Goal: Navigation & Orientation: Find specific page/section

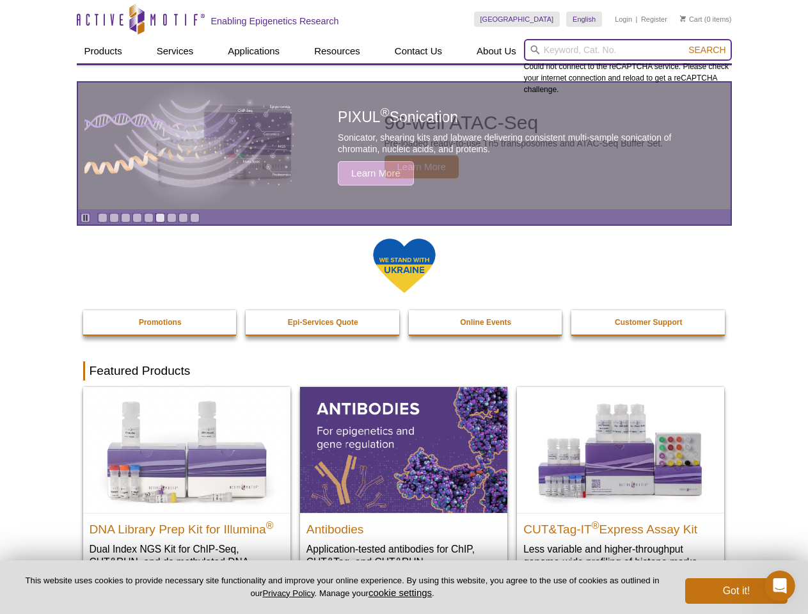
click at [628, 50] on input "search" at bounding box center [628, 50] width 208 height 22
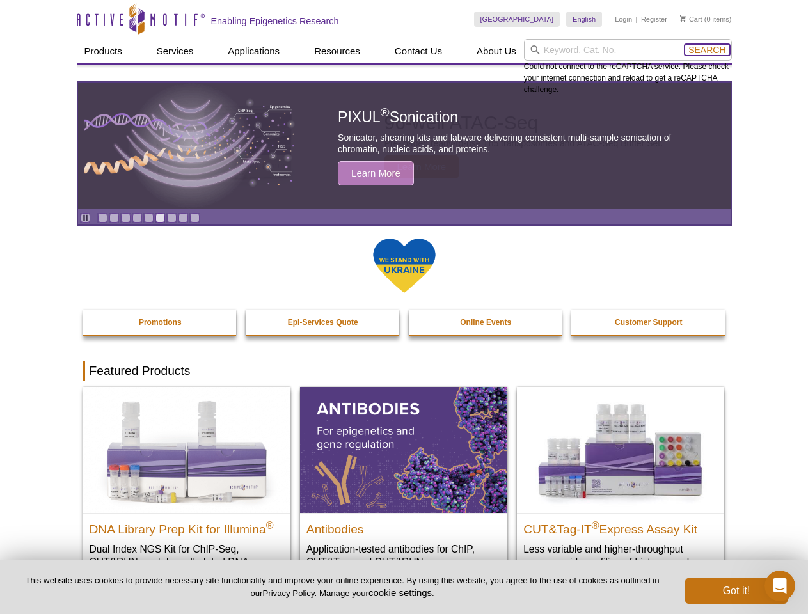
click at [707, 50] on span "Search" at bounding box center [707, 50] width 37 height 10
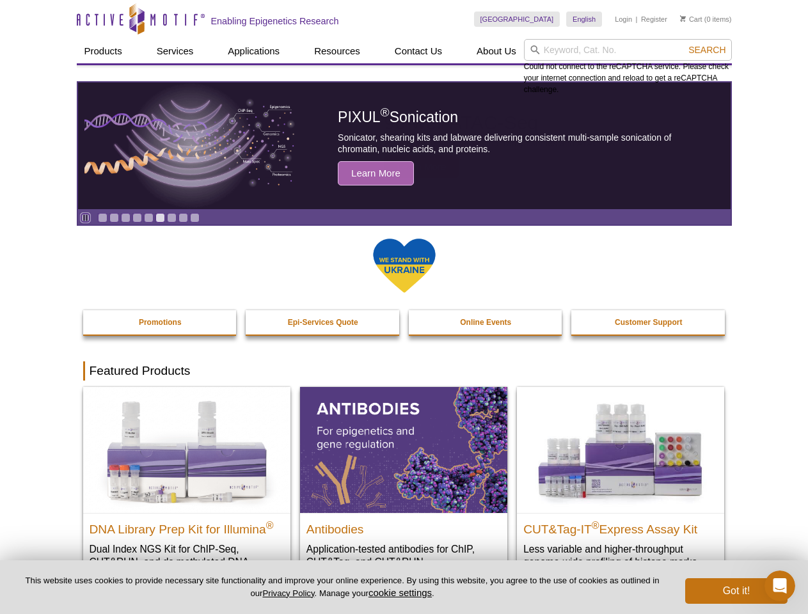
click at [85, 218] on icon "Pause" at bounding box center [85, 218] width 8 height 8
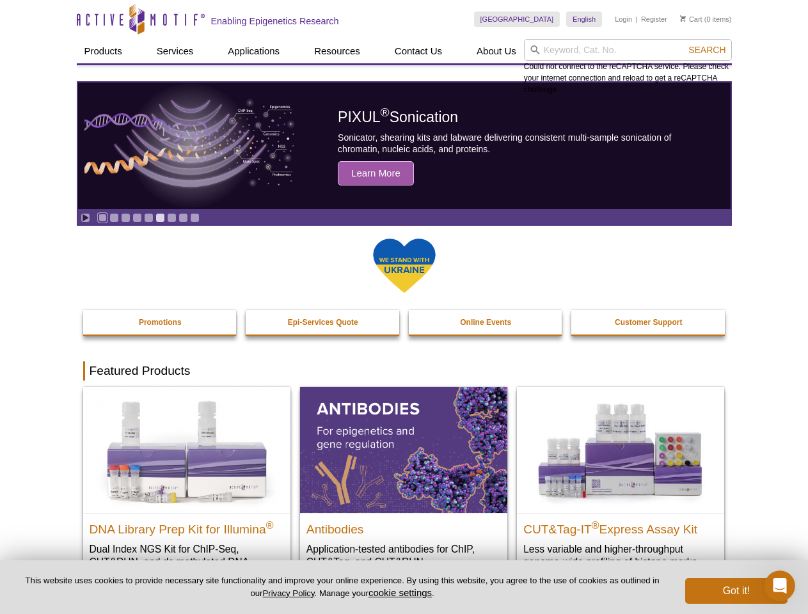
click at [102, 218] on link "Go to slide 1" at bounding box center [103, 218] width 10 height 10
click at [114, 218] on link "Go to slide 2" at bounding box center [114, 218] width 10 height 10
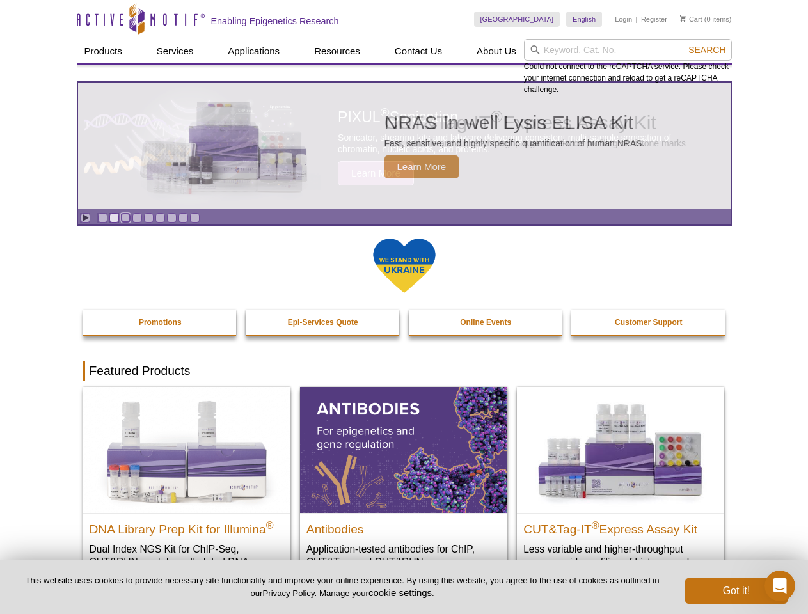
click at [125, 218] on link "Go to slide 3" at bounding box center [126, 218] width 10 height 10
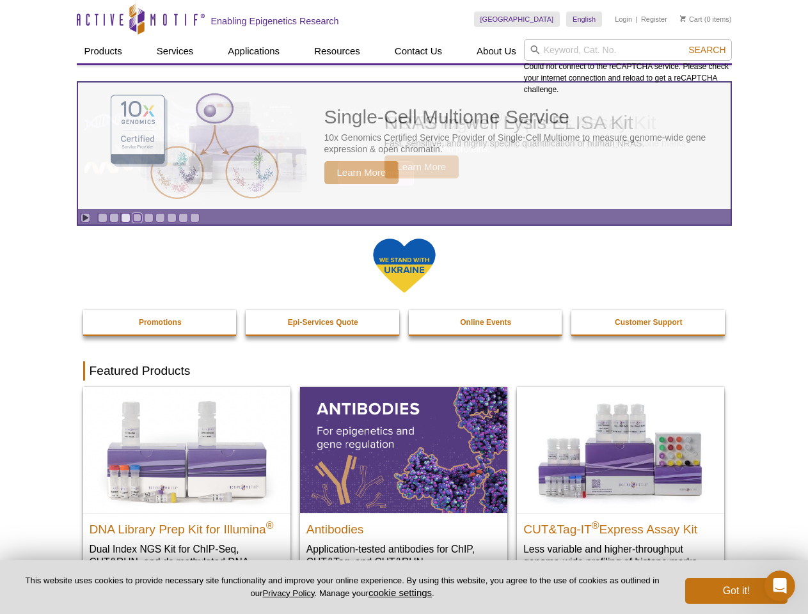
click at [137, 218] on link "Go to slide 4" at bounding box center [137, 218] width 10 height 10
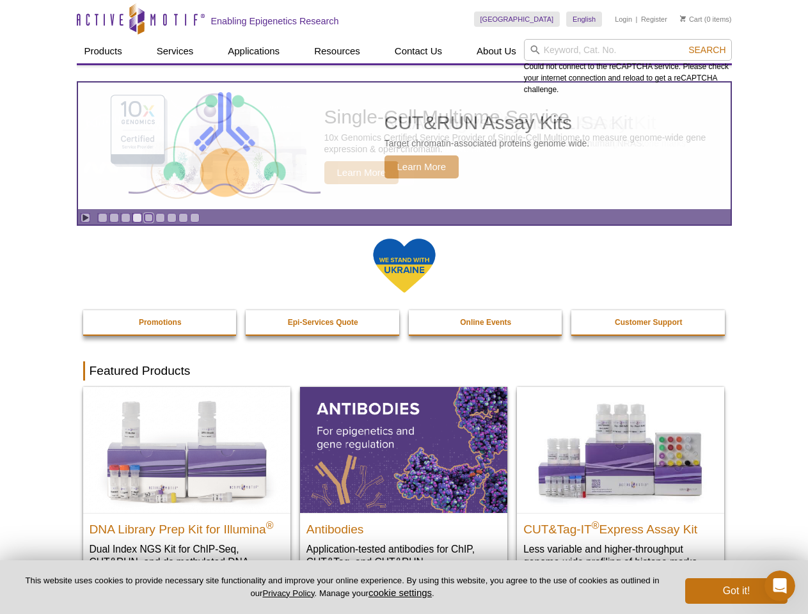
click at [148, 218] on link "Go to slide 5" at bounding box center [149, 218] width 10 height 10
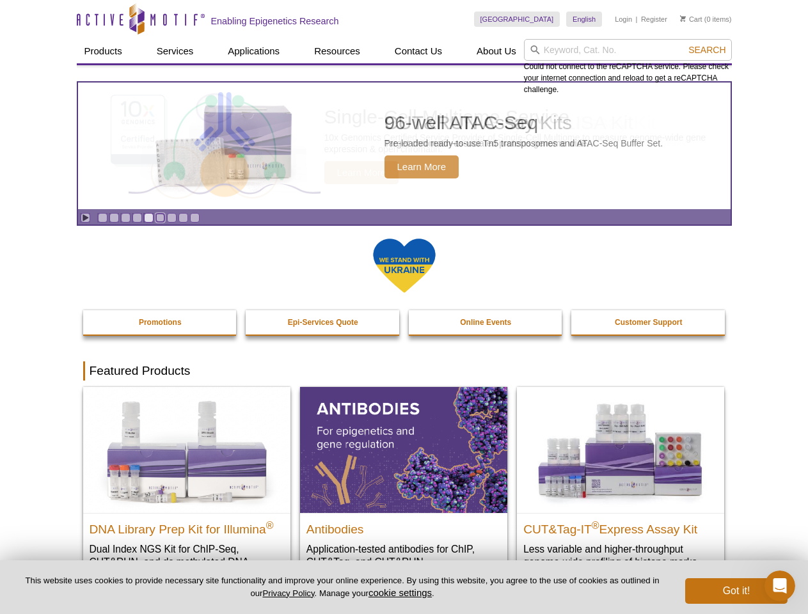
click at [160, 218] on link "Go to slide 6" at bounding box center [161, 218] width 10 height 10
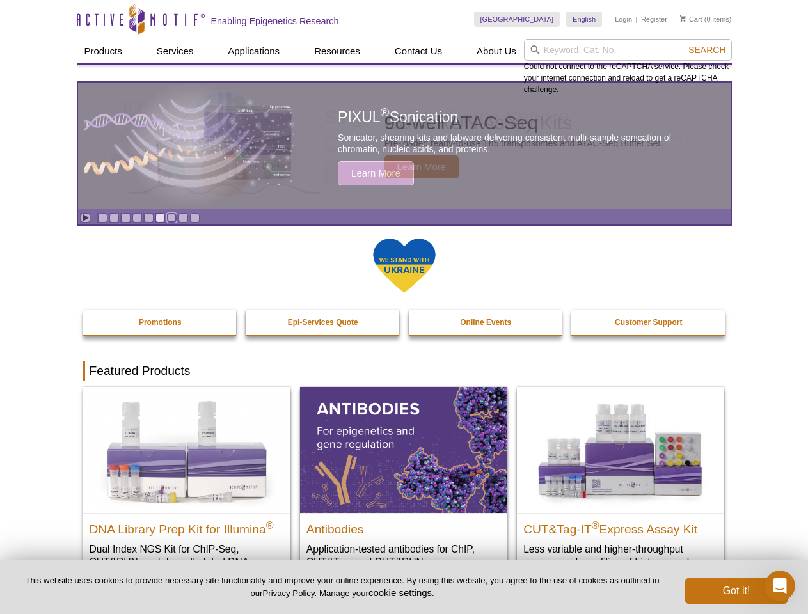
click at [171, 218] on link "Go to slide 7" at bounding box center [172, 218] width 10 height 10
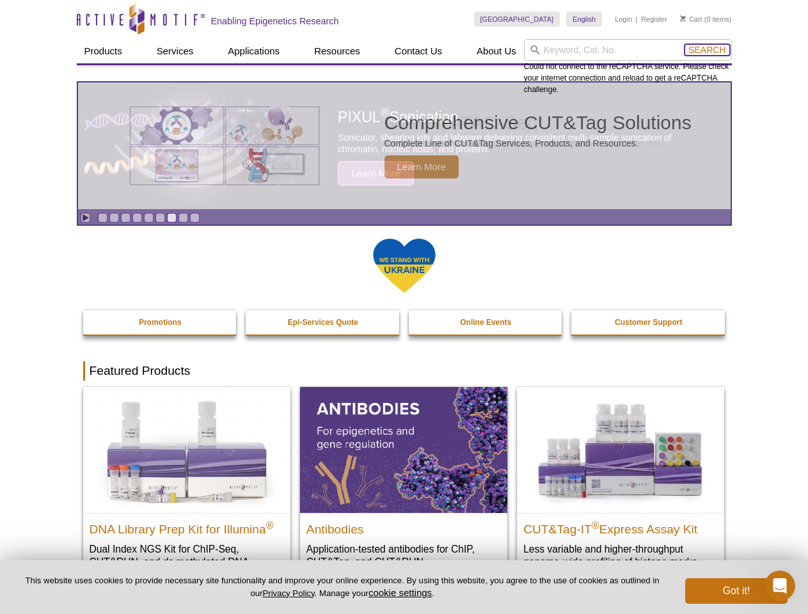
click at [707, 50] on span "Search" at bounding box center [707, 50] width 37 height 10
